Goal: Information Seeking & Learning: Compare options

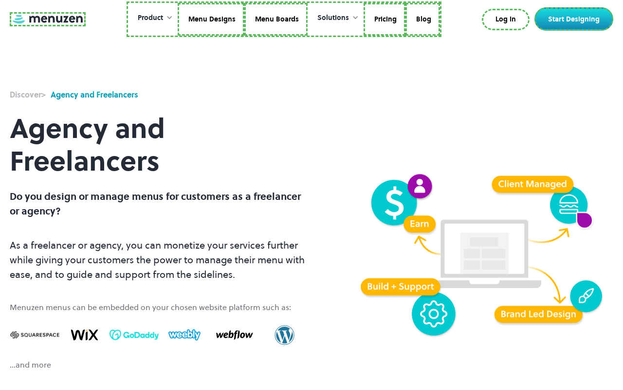
click at [46, 19] on link at bounding box center [48, 19] width 76 height 14
click at [210, 19] on link "Menu Designs" at bounding box center [211, 19] width 67 height 33
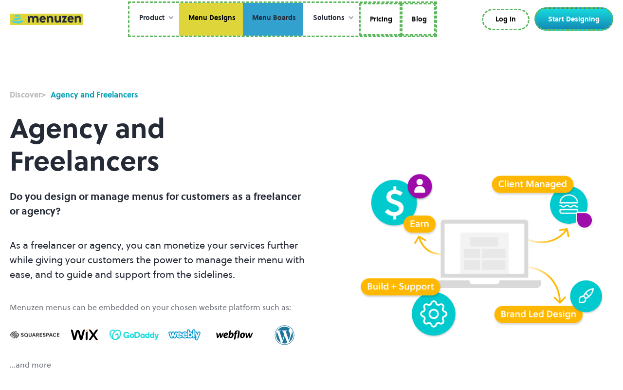
click at [273, 19] on link "Menu Boards" at bounding box center [273, 19] width 60 height 33
click at [379, 19] on link "Pricing" at bounding box center [380, 19] width 42 height 33
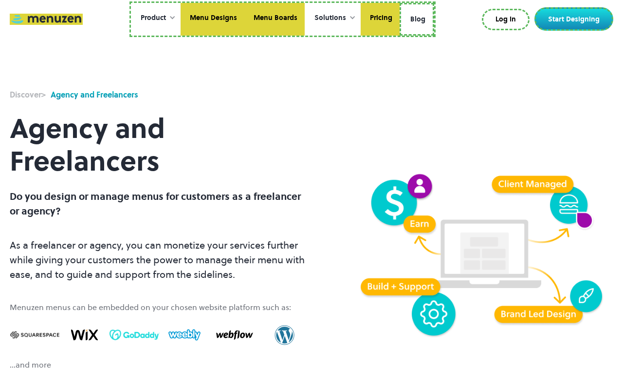
click at [417, 18] on link "Blog" at bounding box center [417, 19] width 35 height 33
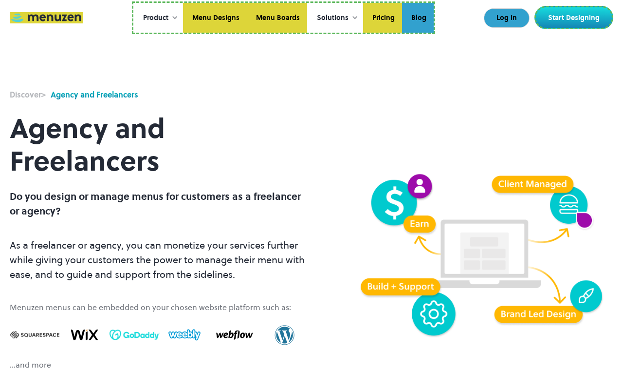
click at [508, 18] on link "Log In" at bounding box center [507, 17] width 46 height 19
